Goal: Browse casually

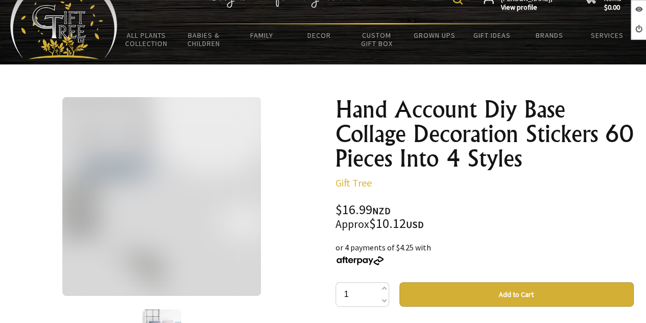
scroll to position [51, 0]
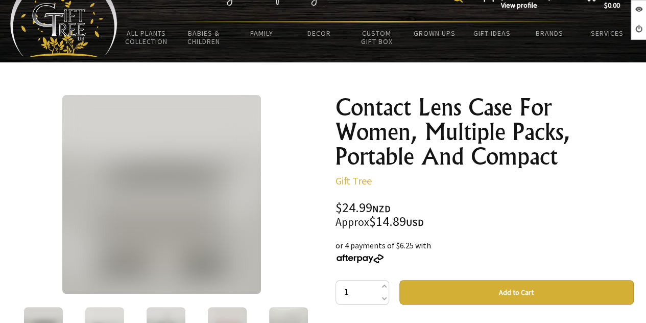
scroll to position [51, 0]
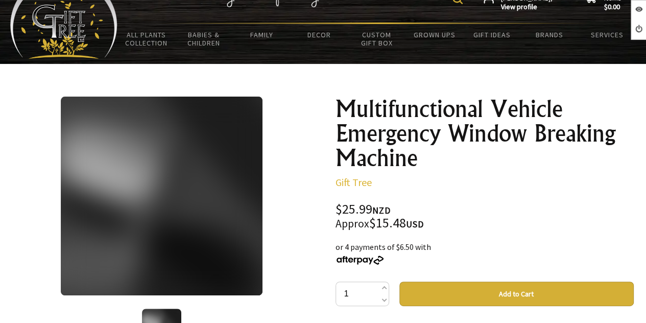
scroll to position [51, 0]
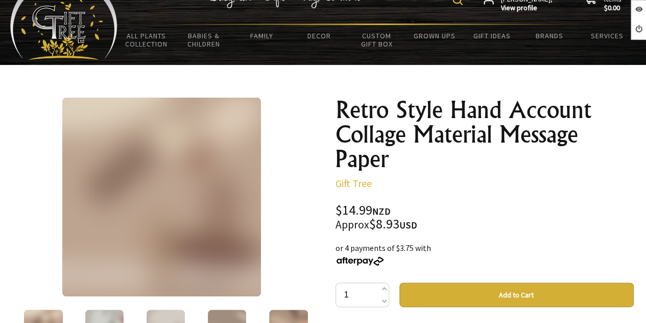
scroll to position [51, 0]
